Goal: Book appointment/travel/reservation

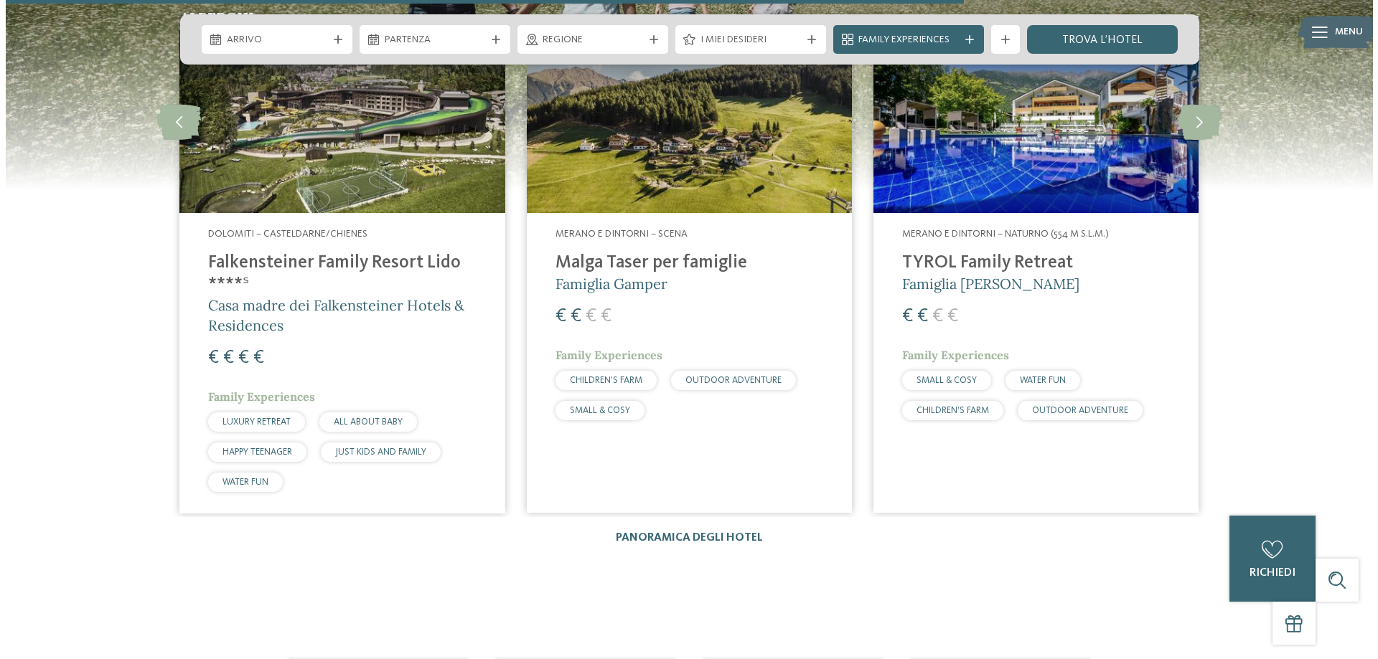
scroll to position [2081, 0]
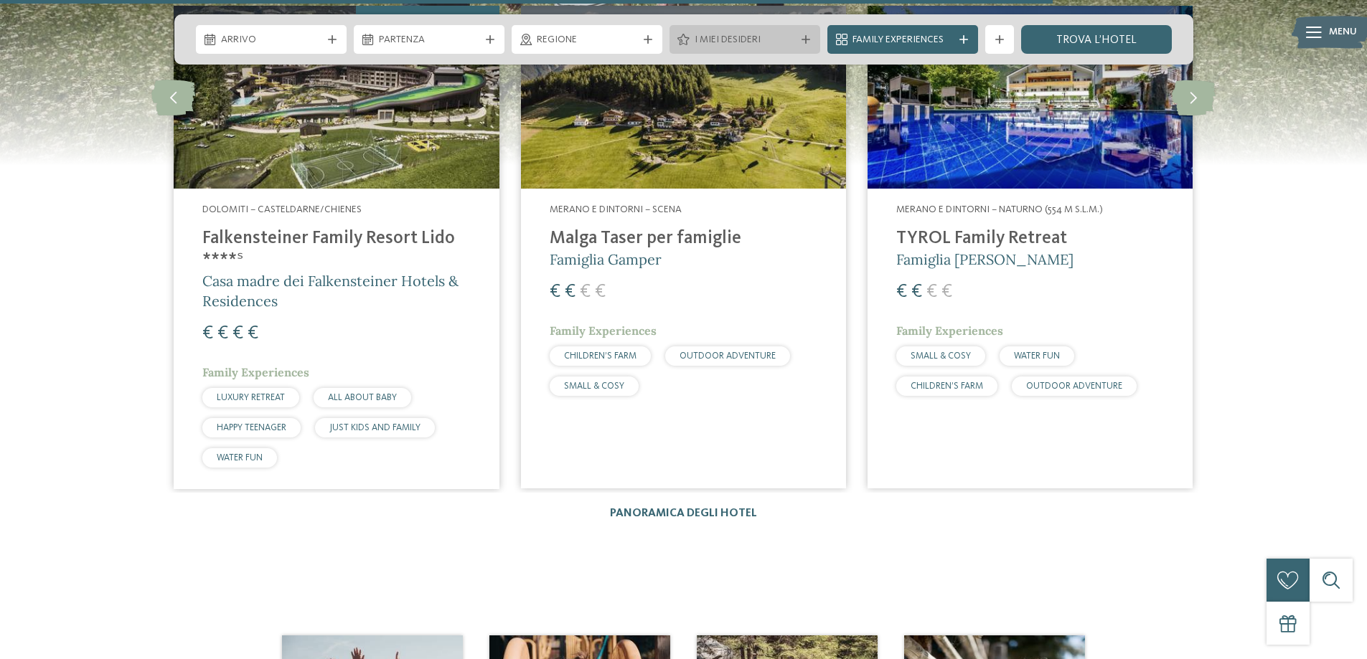
click at [802, 41] on icon at bounding box center [806, 39] width 9 height 9
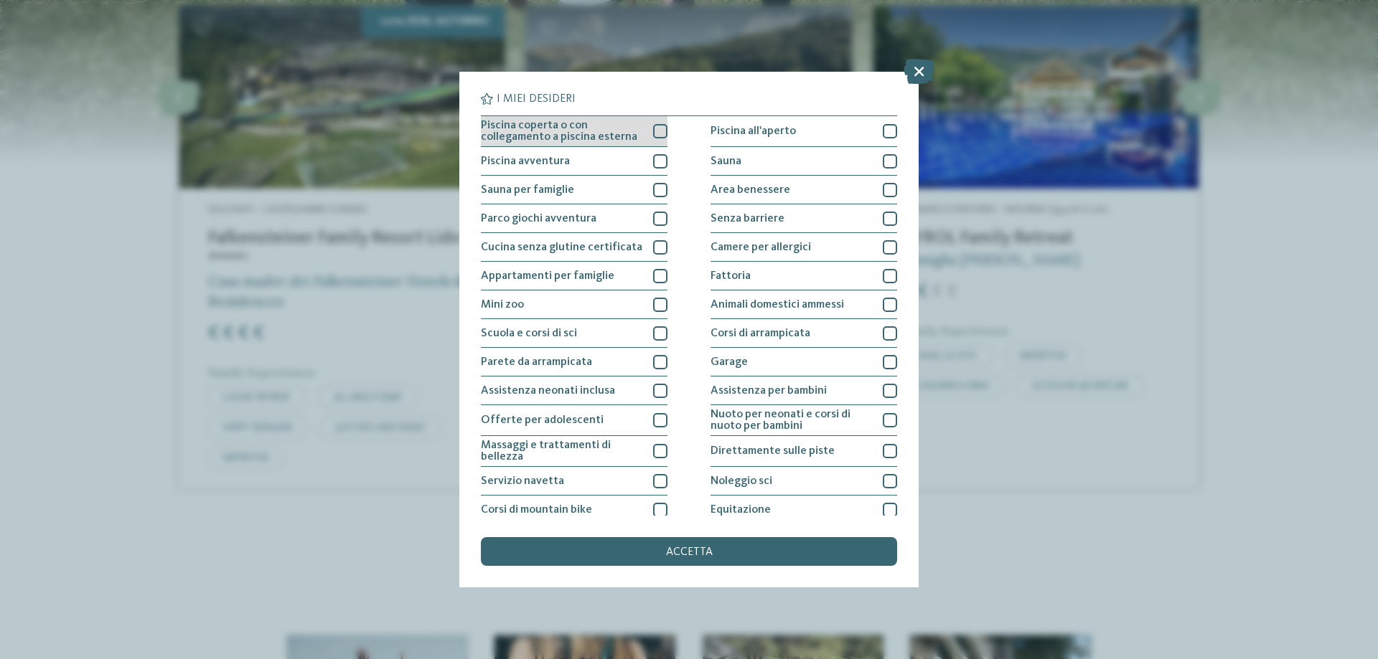
click at [655, 132] on div at bounding box center [660, 131] width 14 height 14
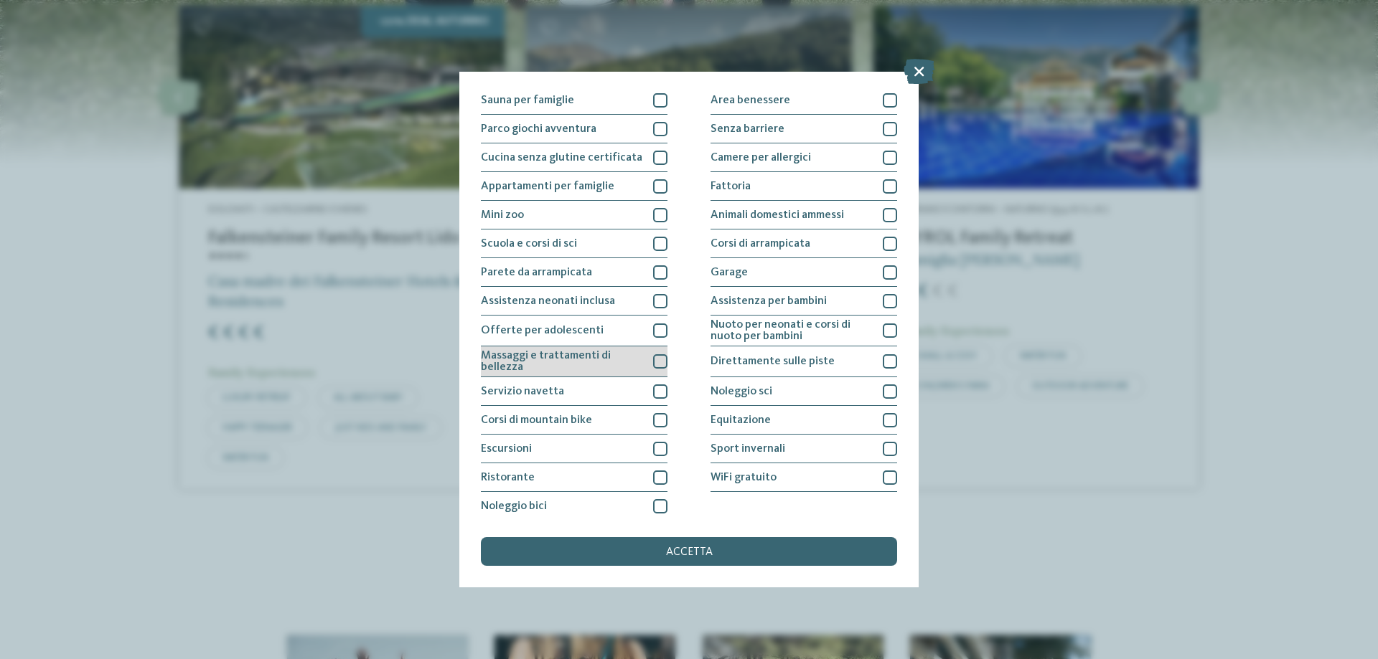
scroll to position [95, 0]
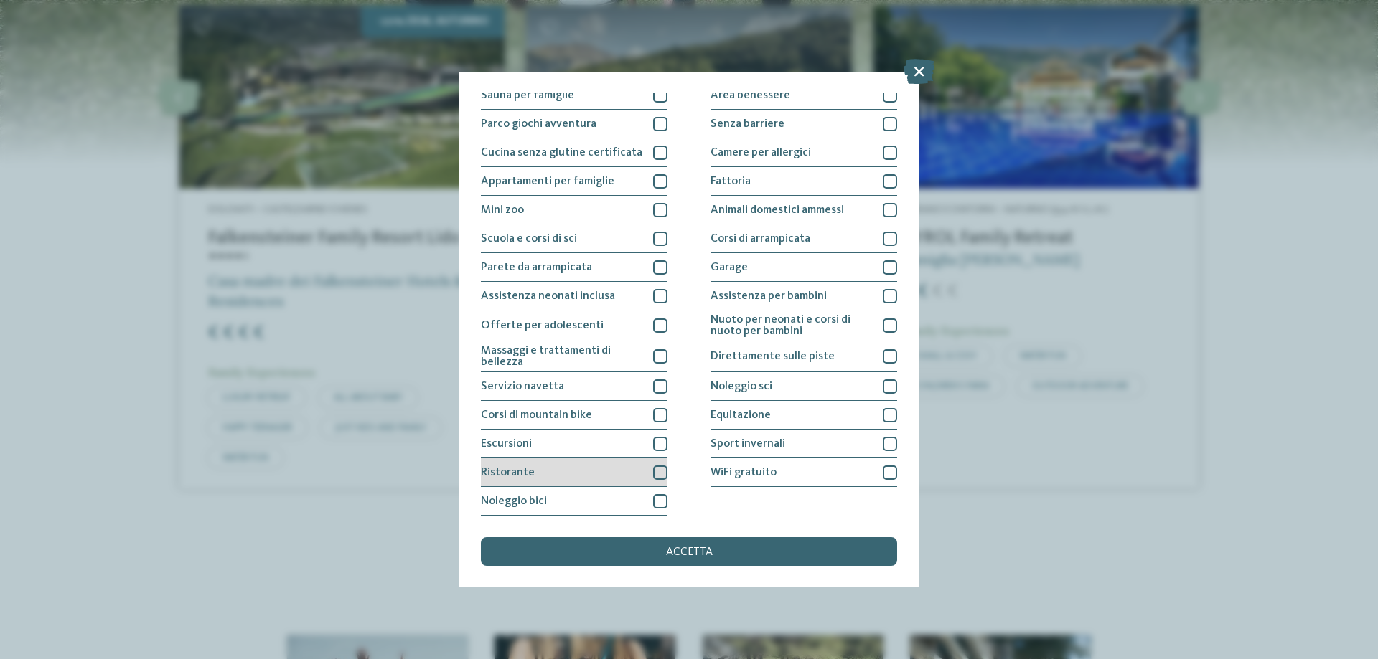
click at [654, 474] on div at bounding box center [660, 473] width 14 height 14
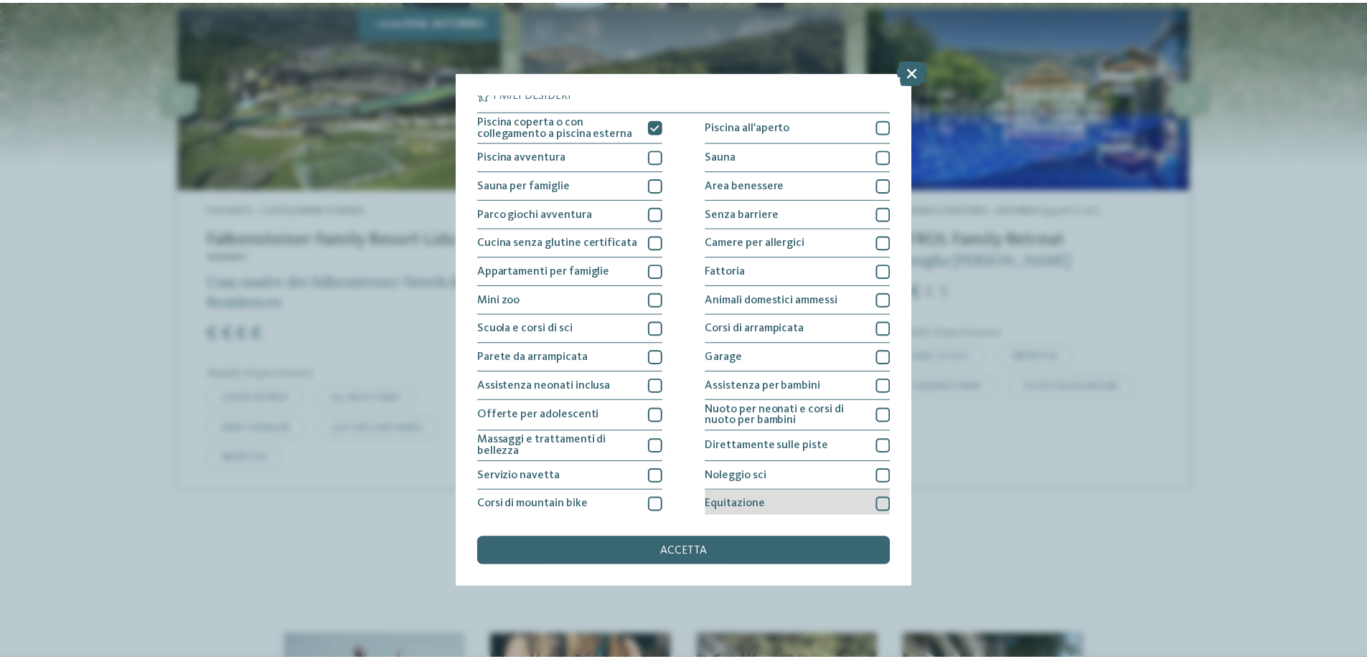
scroll to position [0, 0]
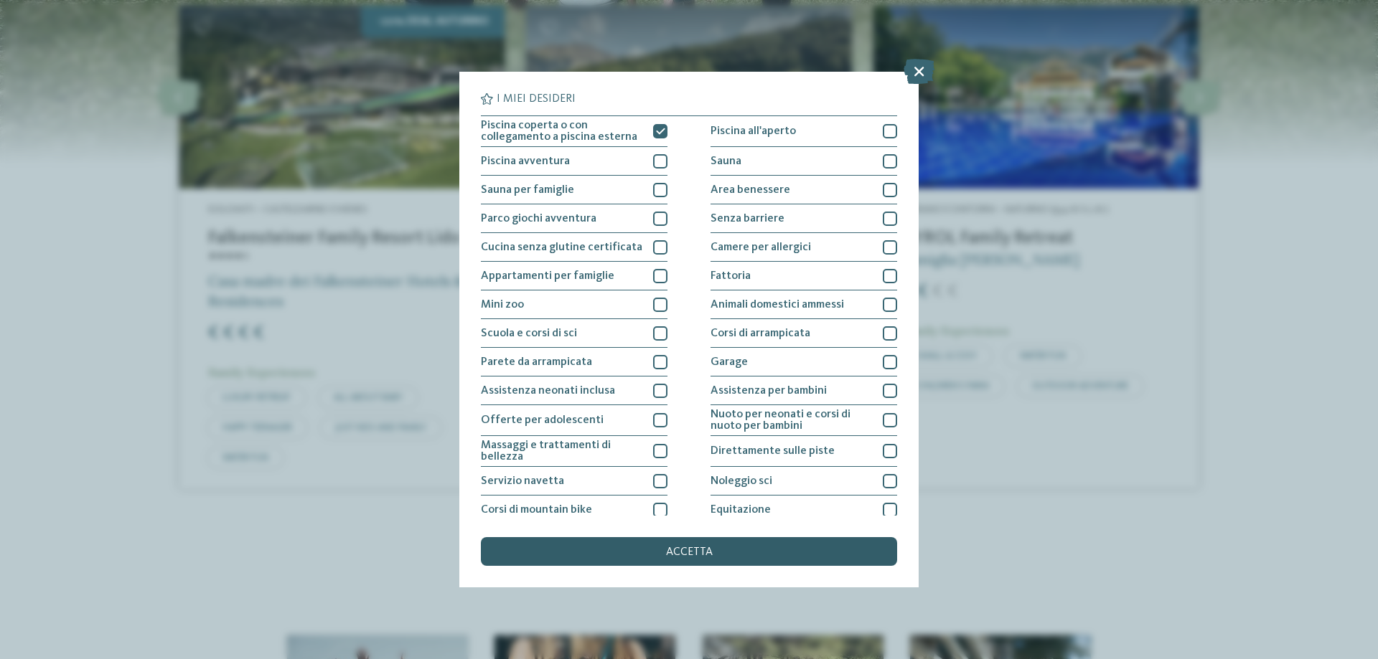
click at [648, 544] on div "accetta" at bounding box center [689, 551] width 416 height 29
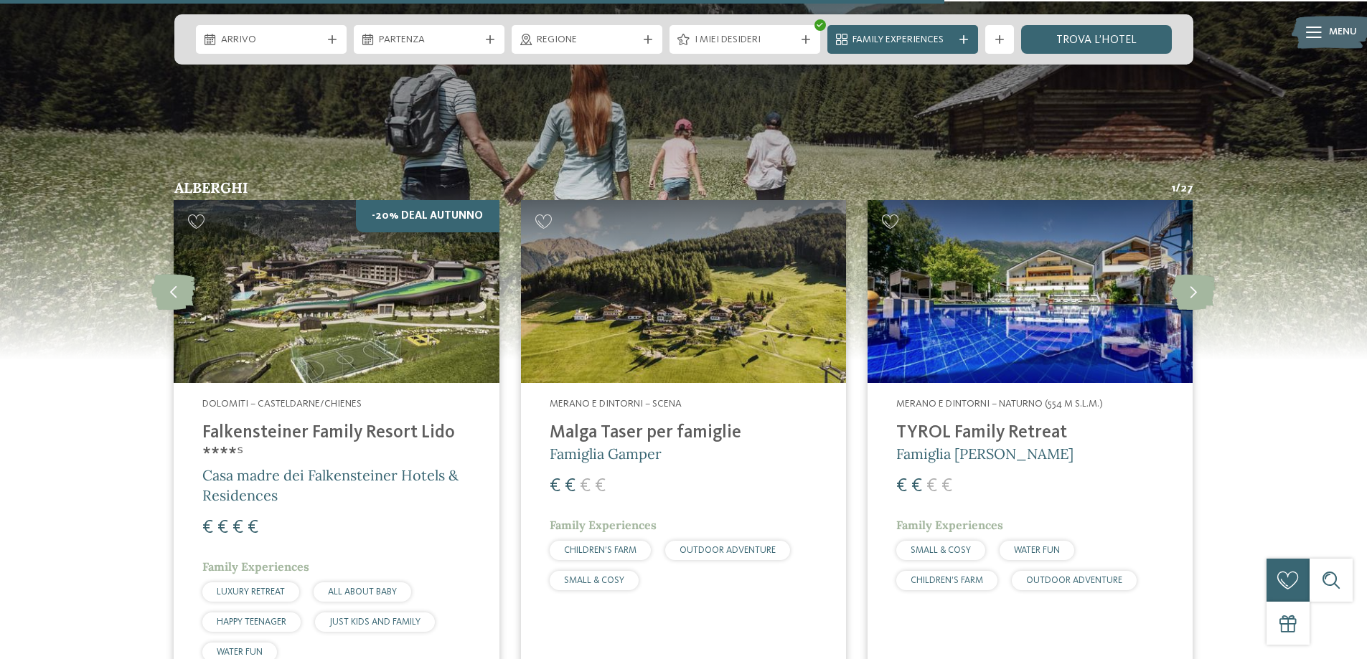
scroll to position [1866, 0]
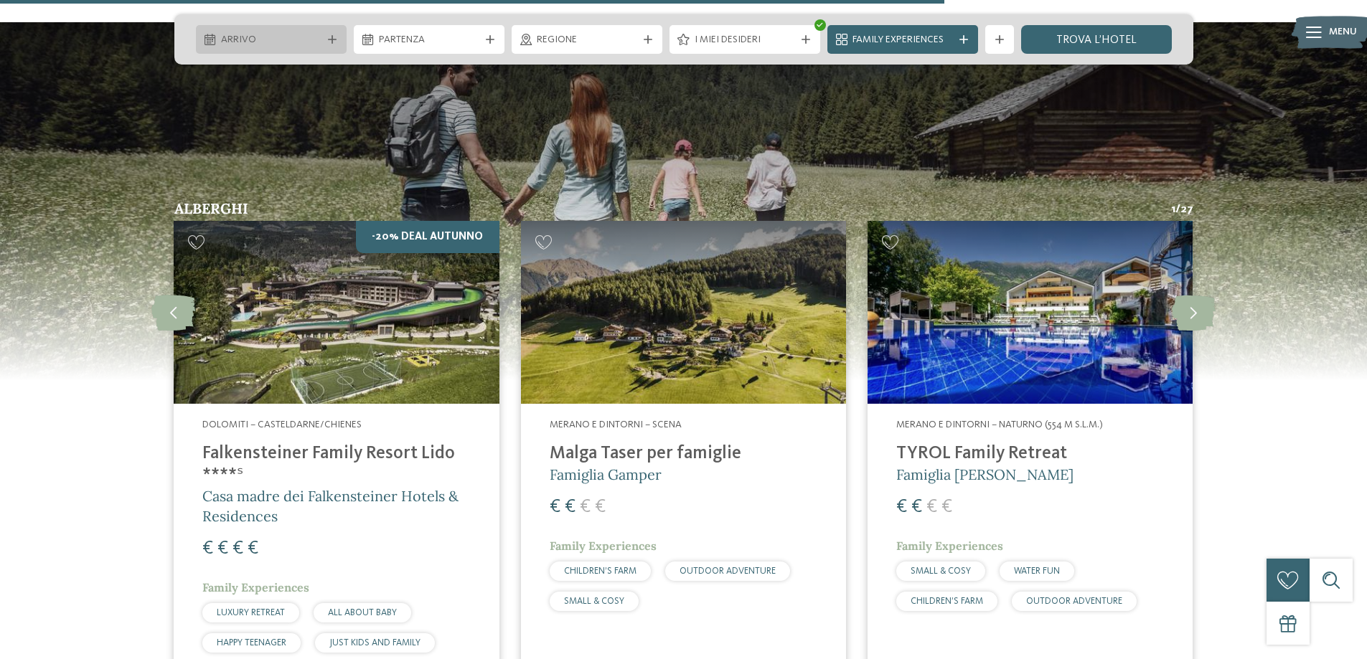
click at [329, 44] on div "Arrivo" at bounding box center [271, 39] width 151 height 29
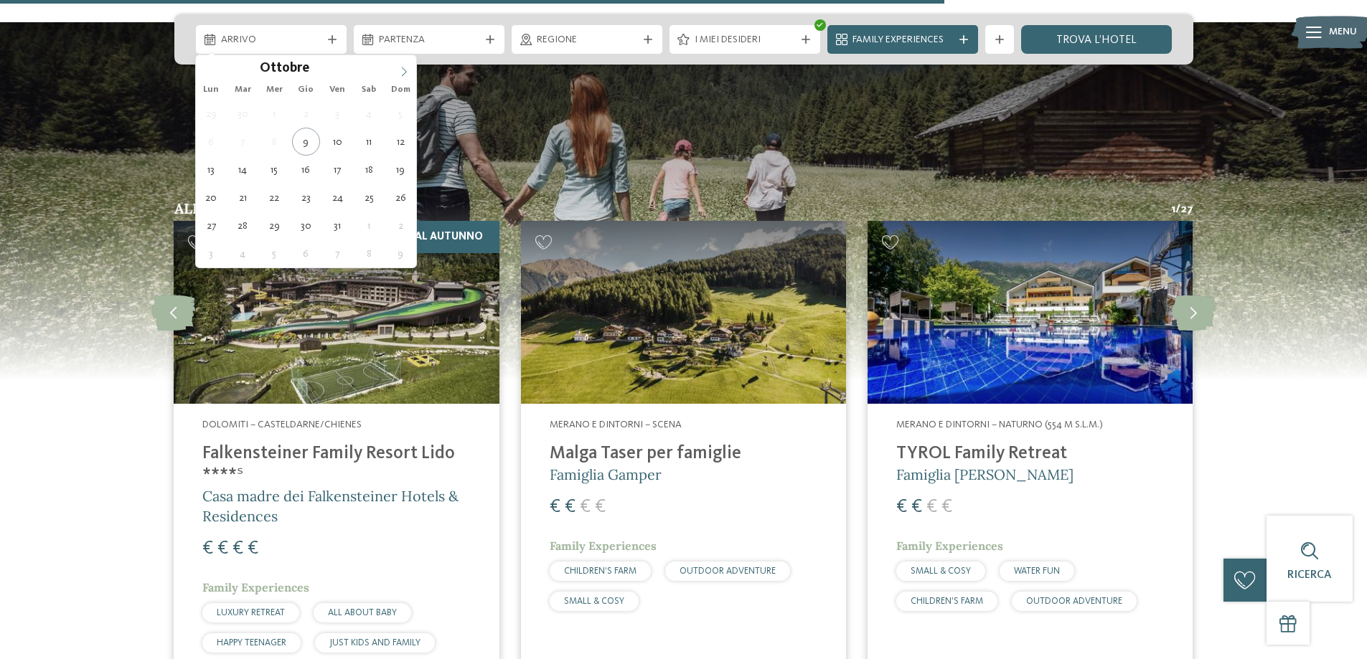
click at [395, 66] on span at bounding box center [404, 67] width 24 height 24
type div "06.12.2025"
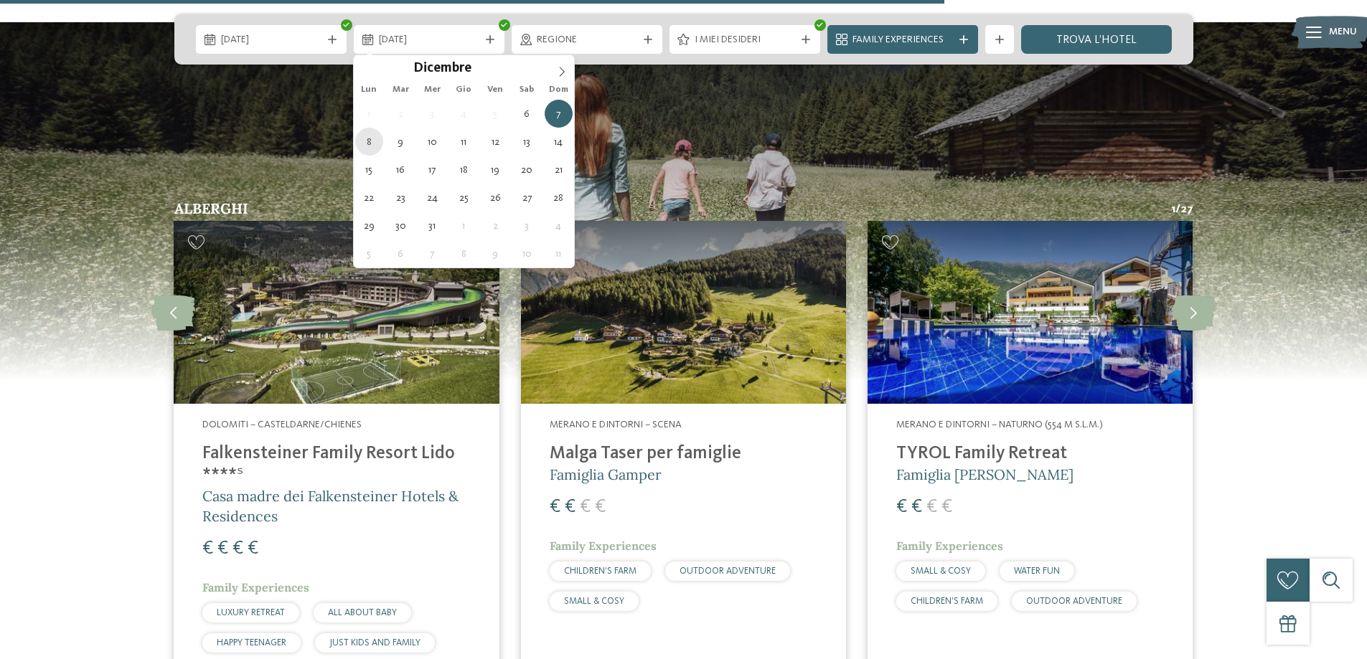
type div "08.12.2025"
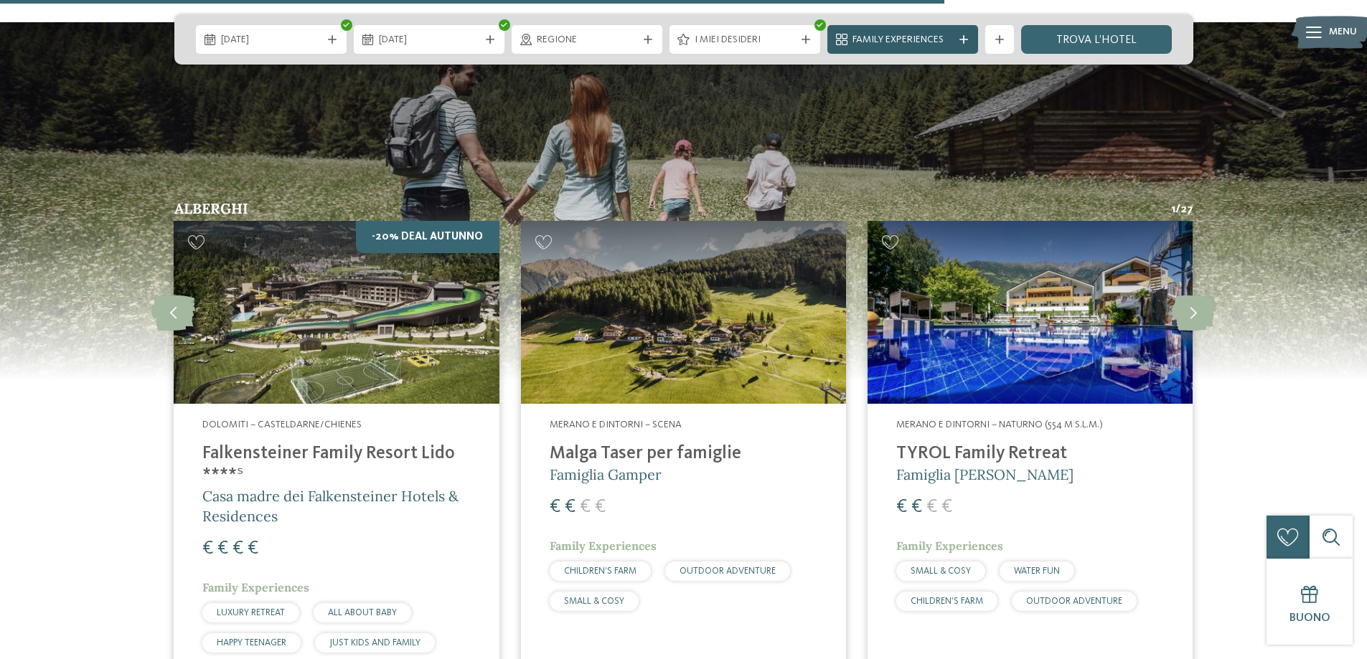
click at [964, 37] on icon at bounding box center [963, 39] width 9 height 9
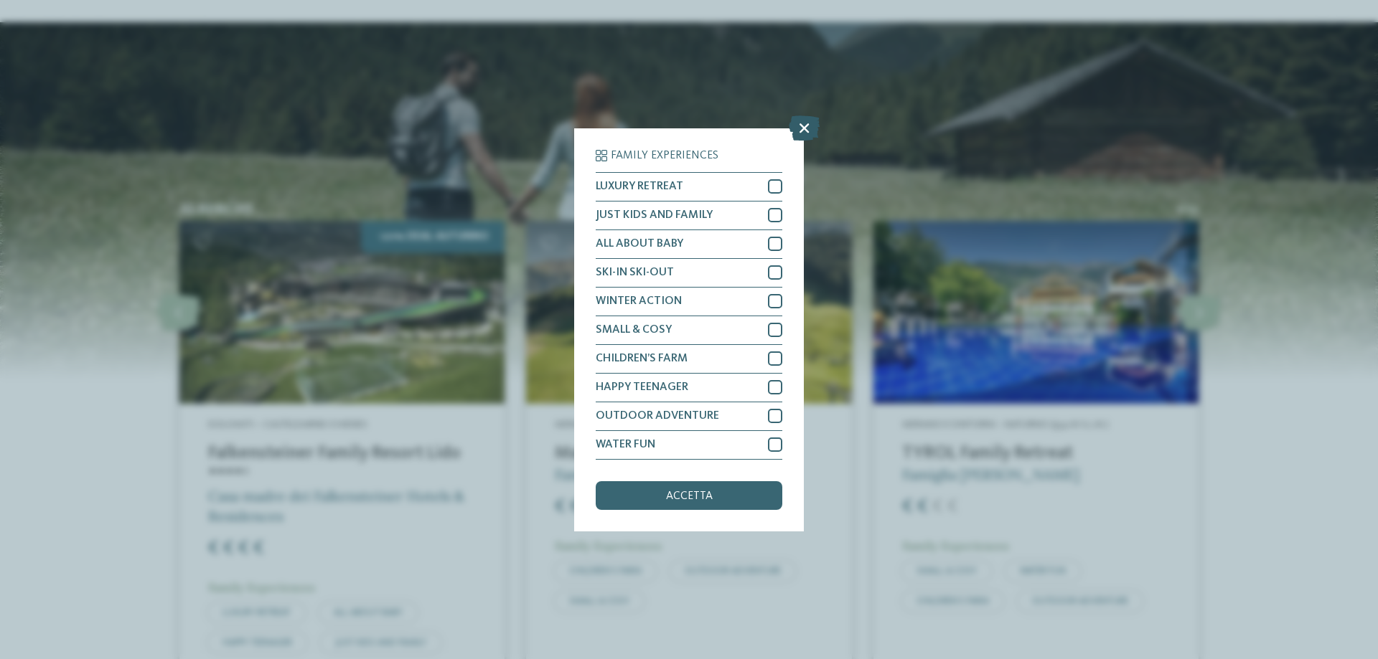
click at [799, 134] on icon at bounding box center [804, 127] width 31 height 25
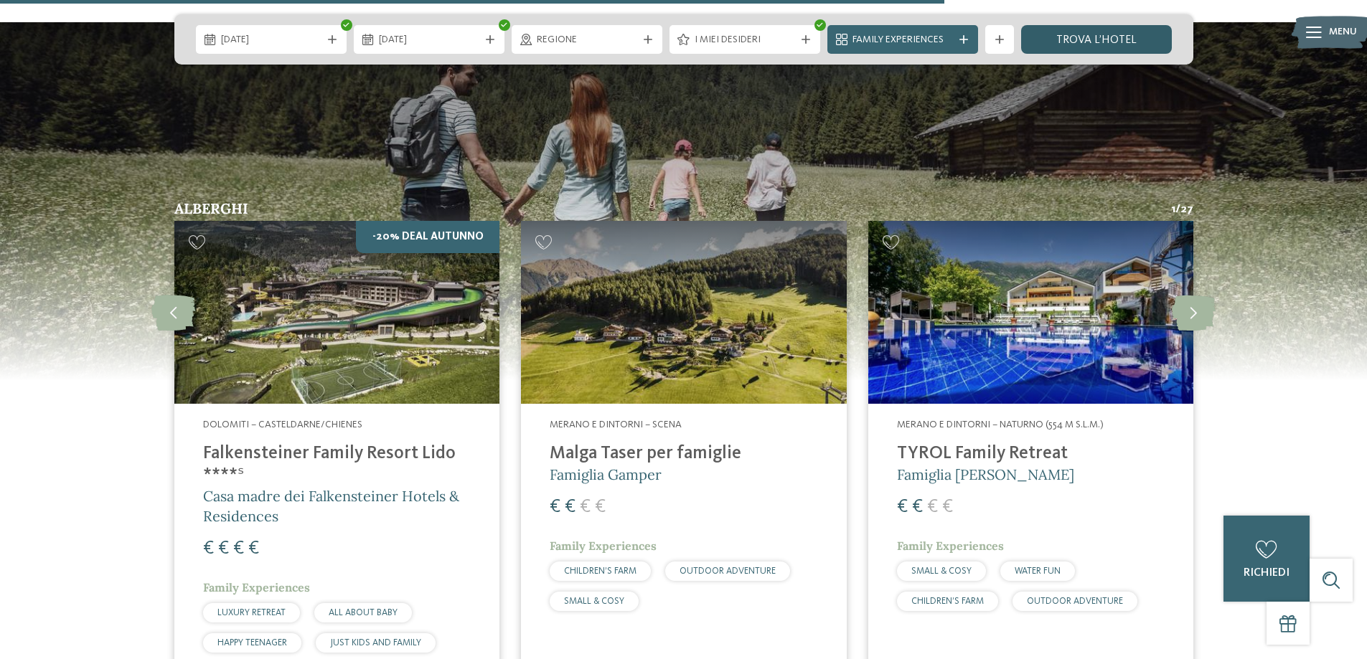
click at [1073, 38] on link "trova l’hotel" at bounding box center [1096, 39] width 151 height 29
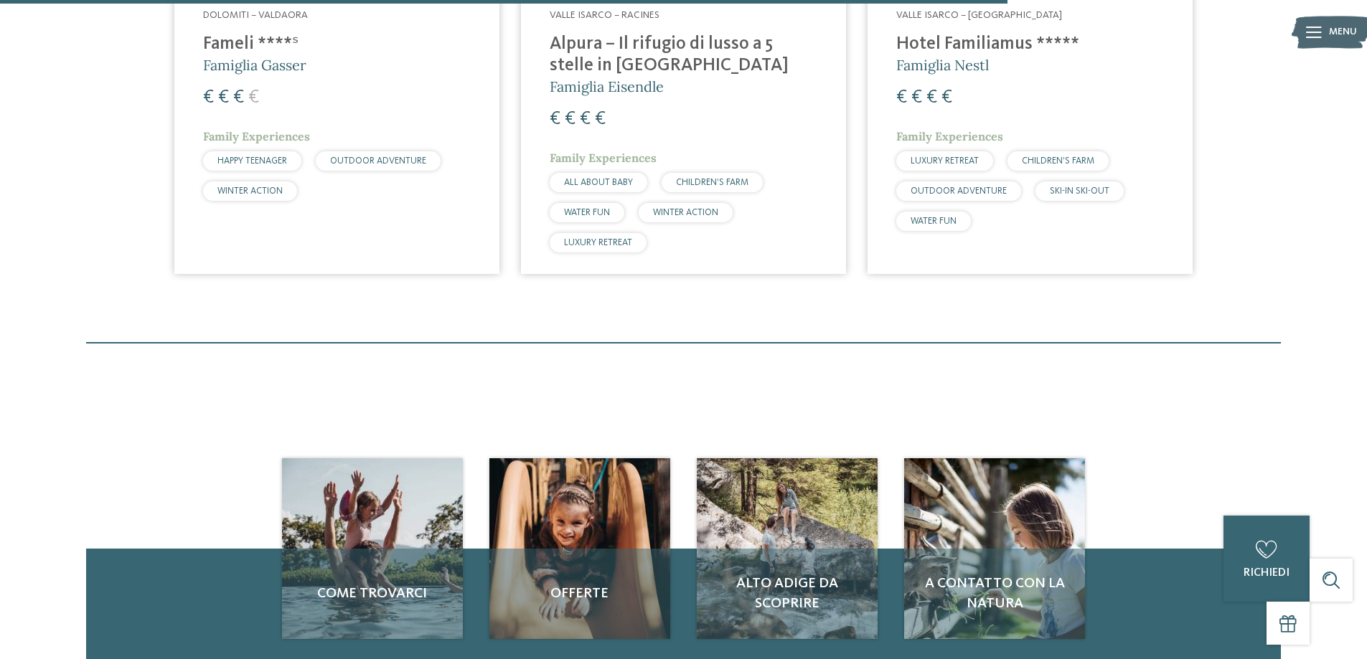
scroll to position [1762, 0]
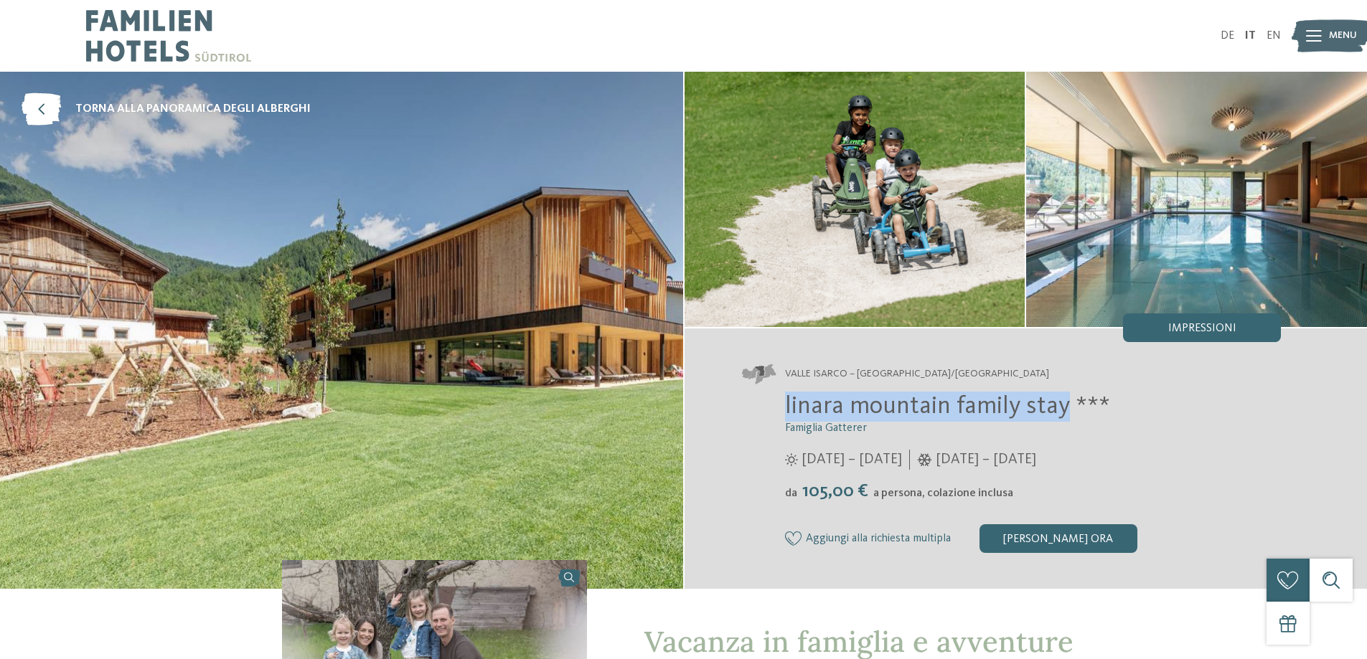
drag, startPoint x: 779, startPoint y: 411, endPoint x: 1066, endPoint y: 409, distance: 287.7
click at [1066, 409] on div "linara mountain family stay *** Famiglia Gatterer 12/07/2025 – 09/11/2025 da" at bounding box center [1012, 472] width 540 height 161
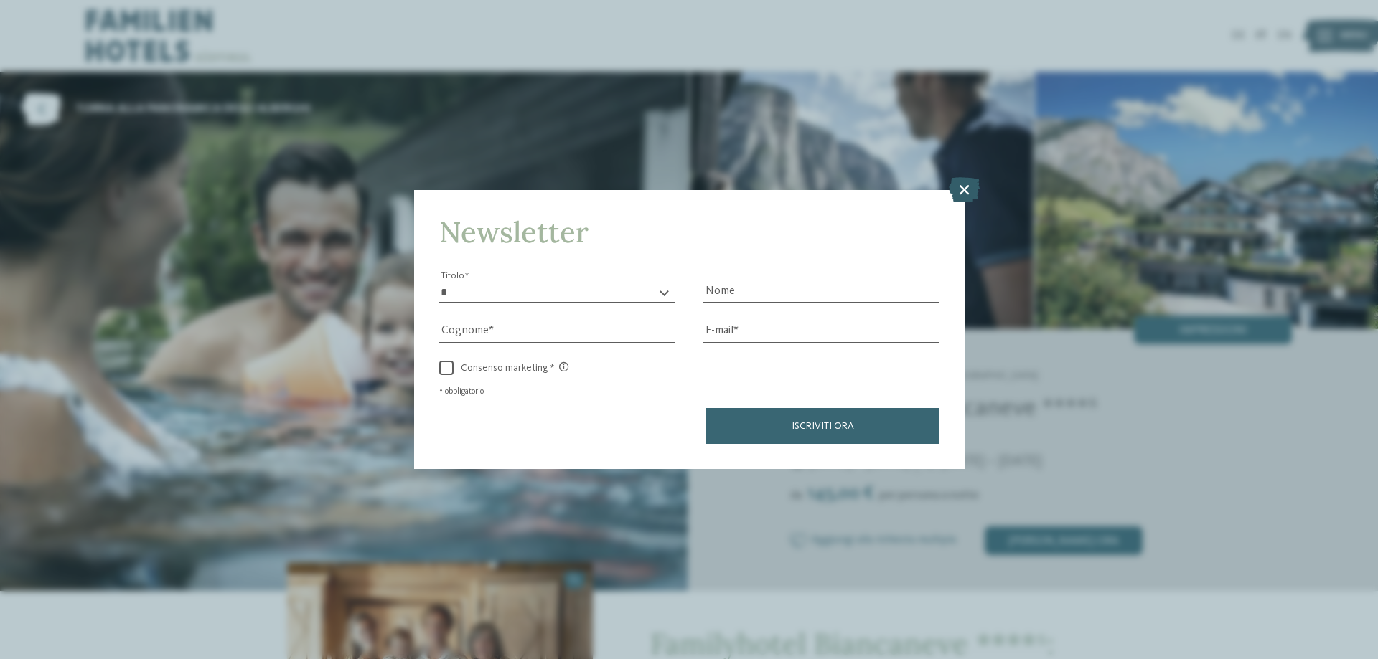
click at [966, 195] on icon at bounding box center [964, 189] width 31 height 25
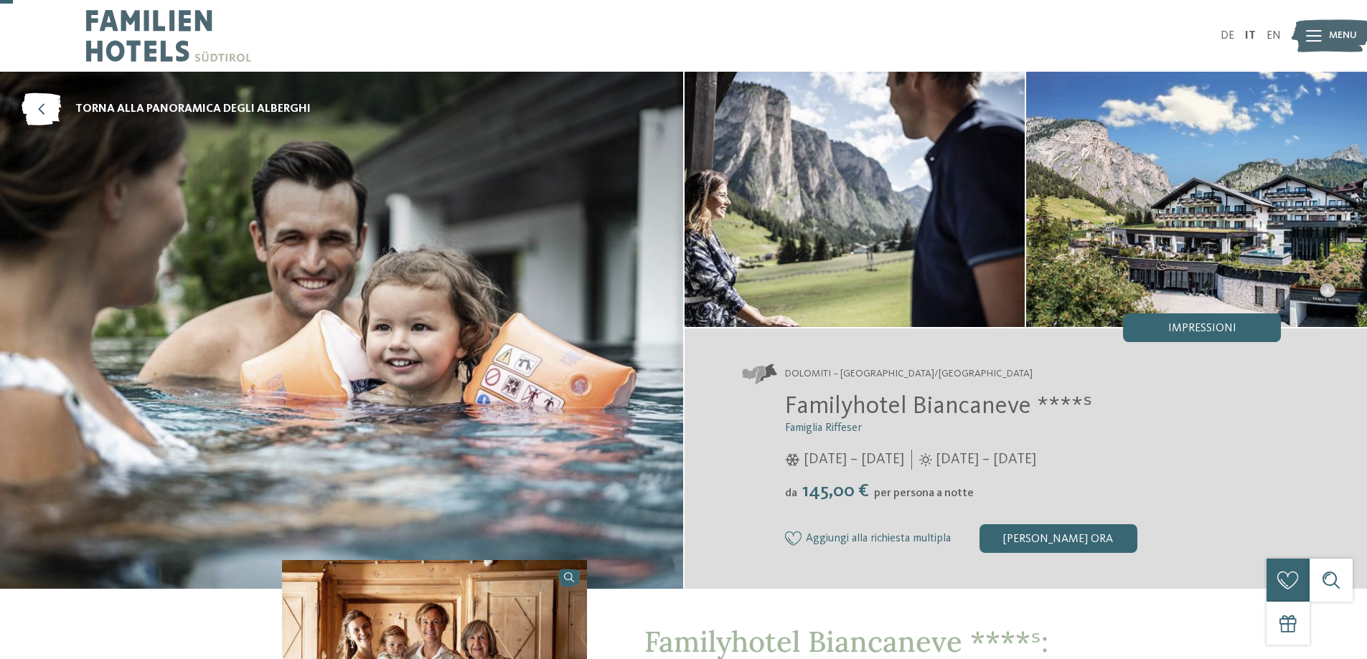
scroll to position [72, 0]
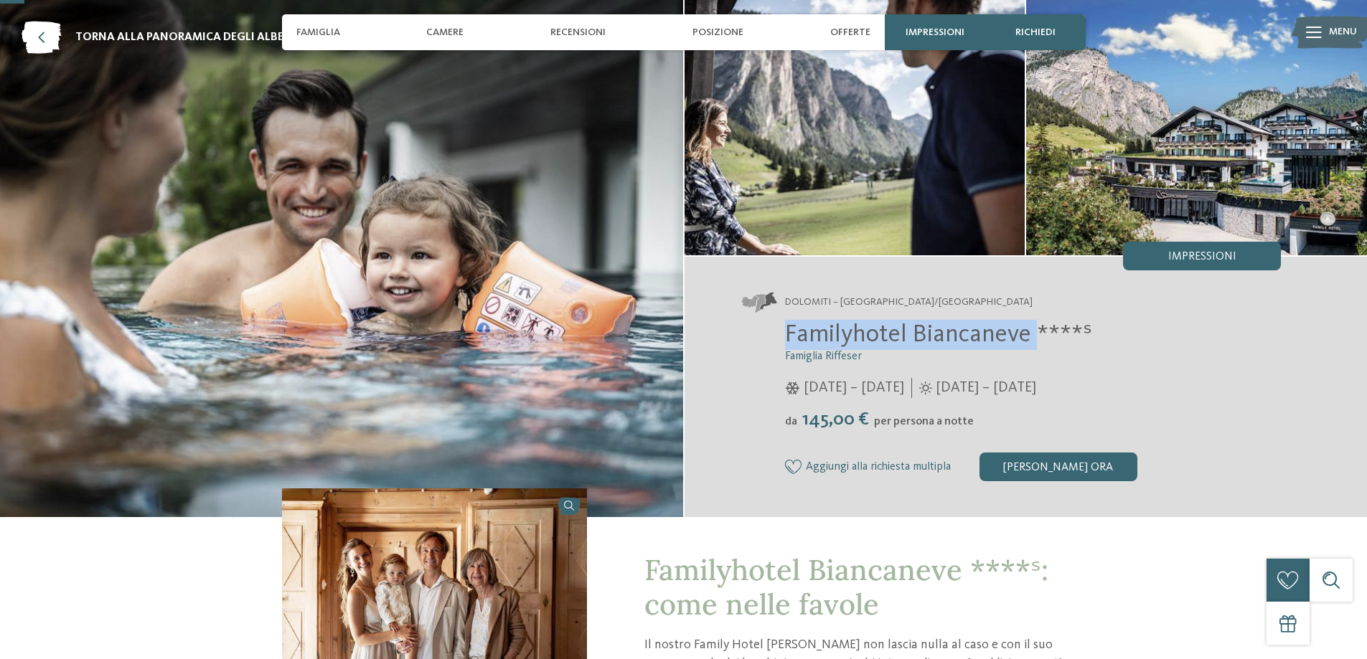
drag, startPoint x: 941, startPoint y: 335, endPoint x: 761, endPoint y: 334, distance: 179.4
click at [761, 334] on div "Familyhotel Biancaneve ****ˢ Famiglia Riffeser 05/12/2024 – 30/03/2025 da" at bounding box center [1012, 400] width 540 height 161
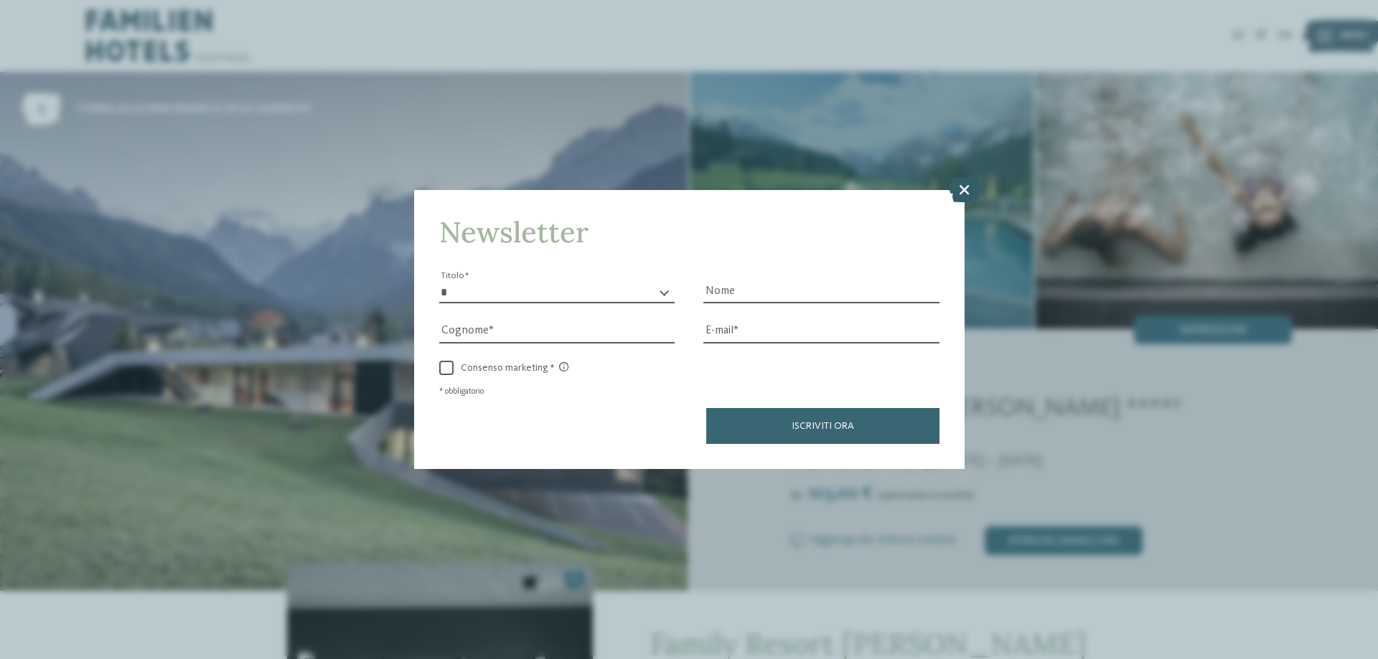
click at [957, 197] on icon at bounding box center [964, 189] width 31 height 25
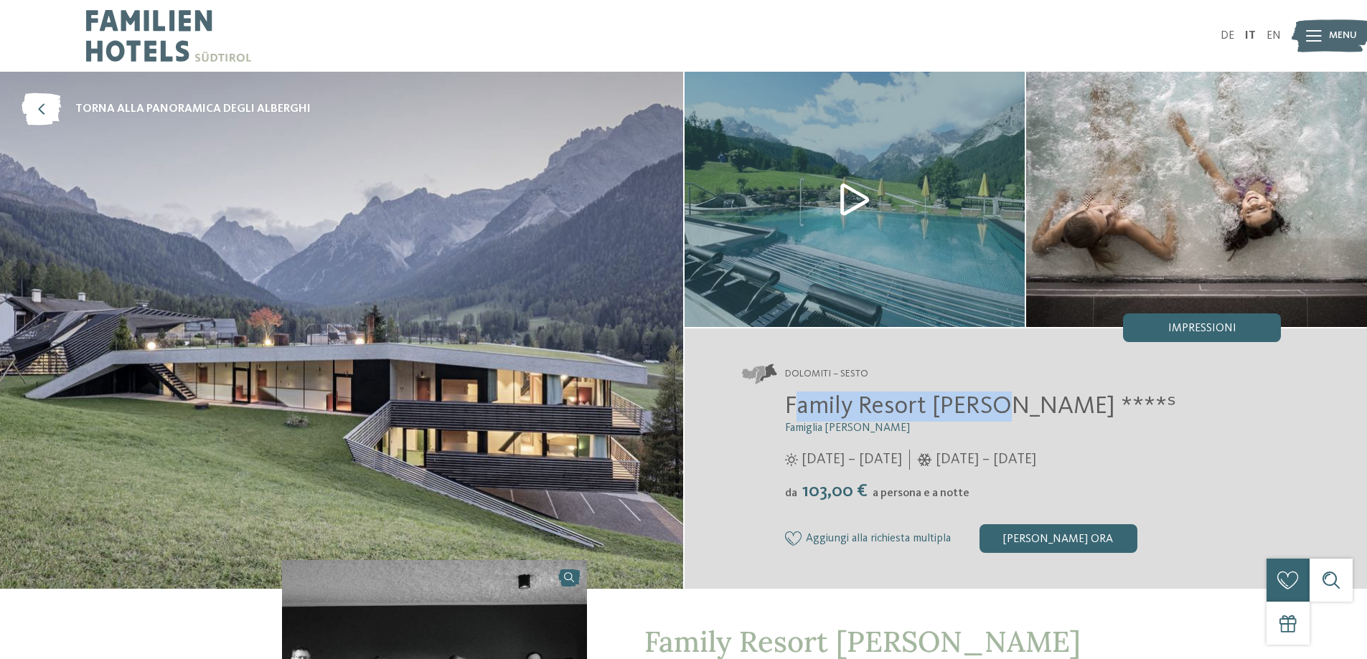
drag, startPoint x: 998, startPoint y: 407, endPoint x: 794, endPoint y: 407, distance: 203.8
click at [794, 407] on span "Family Resort [PERSON_NAME] ****ˢ" at bounding box center [980, 406] width 391 height 25
click at [920, 402] on span "Family Resort [PERSON_NAME] ****ˢ" at bounding box center [980, 406] width 391 height 25
drag, startPoint x: 995, startPoint y: 406, endPoint x: 769, endPoint y: 400, distance: 226.1
click at [769, 400] on div "Family Resort [PERSON_NAME] ****ˢ Famiglia [PERSON_NAME] [DATE] – [DATE] da" at bounding box center [1012, 472] width 540 height 161
